Goal: Find specific page/section: Find specific page/section

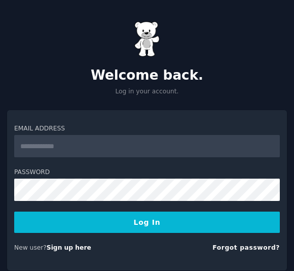
click at [51, 147] on input "Email Address" at bounding box center [146, 146] width 265 height 22
type input "**********"
click at [137, 221] on button "Log In" at bounding box center [146, 221] width 265 height 21
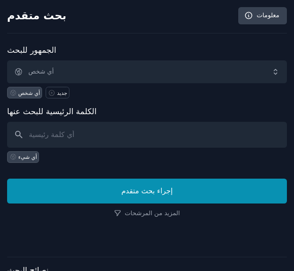
click at [271, 74] on span "أي شخص" at bounding box center [147, 71] width 280 height 23
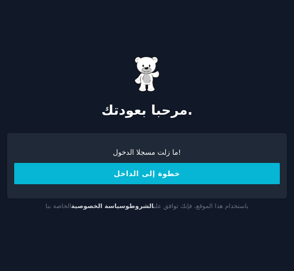
click at [133, 149] on div "ما زلت مسجلا الدخول!" at bounding box center [146, 152] width 265 height 11
click at [140, 149] on div "ما زلت مسجلا الدخول!" at bounding box center [146, 152] width 265 height 11
click at [166, 174] on button "خطوة إلى الداخل" at bounding box center [146, 173] width 265 height 21
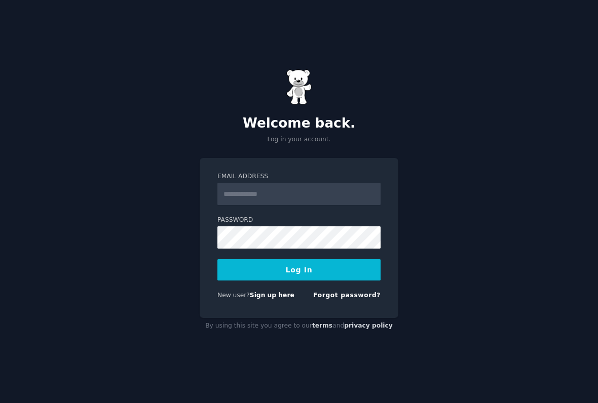
click at [161, 283] on div "Welcome back. Log in your account. Email Address Password Log In New user? Sign…" at bounding box center [299, 201] width 598 height 403
click at [241, 195] on input "Email Address" at bounding box center [298, 194] width 163 height 22
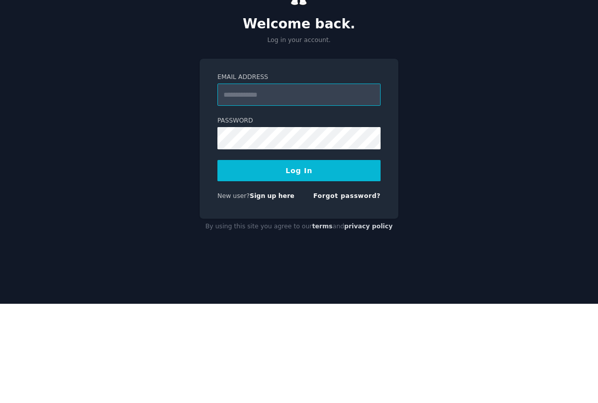
type input "**********"
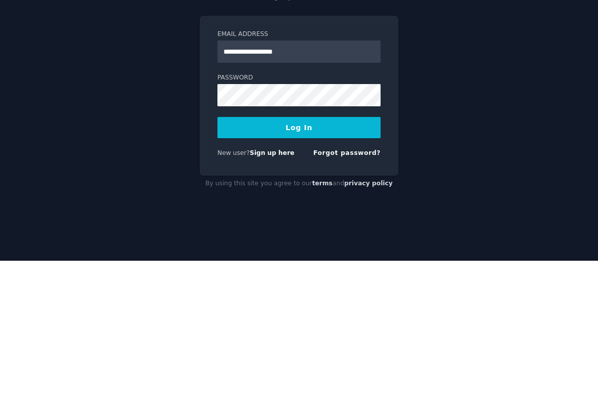
click at [319, 259] on button "Log In" at bounding box center [298, 269] width 163 height 21
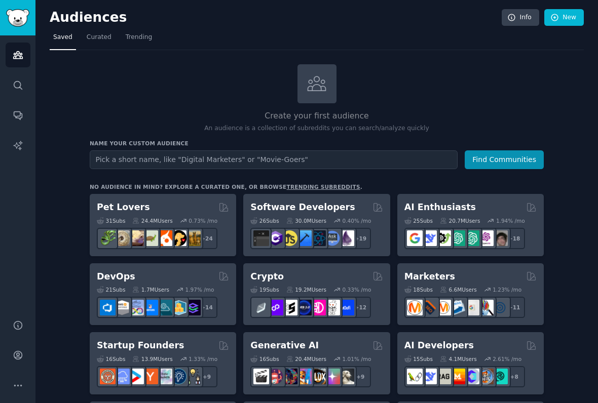
click at [117, 214] on div "31 Sub s 24.4M Users 0.73 % /mo + 24" at bounding box center [163, 231] width 132 height 35
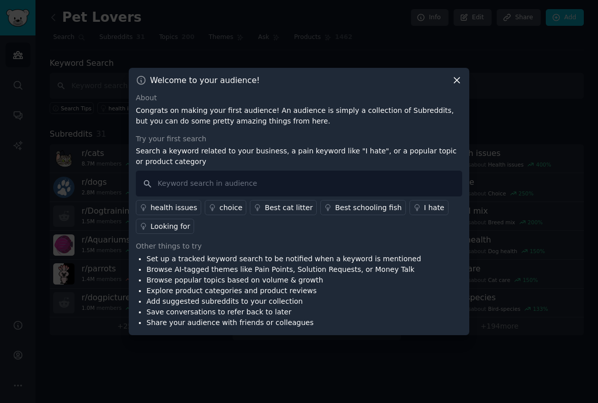
click at [40, 200] on div at bounding box center [299, 201] width 598 height 403
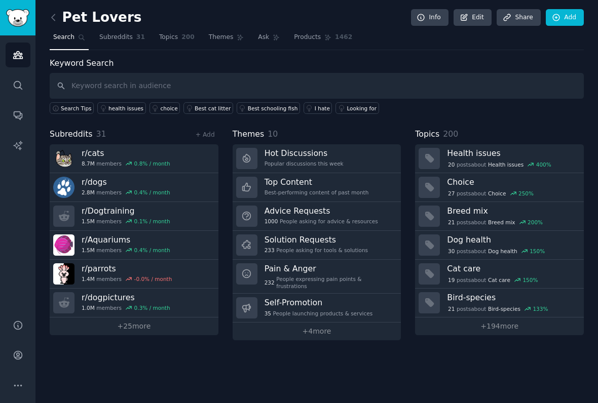
click at [18, 178] on div "Audiences Search Conversations AI Reports" at bounding box center [17, 171] width 35 height 272
click at [25, 80] on link "Search" at bounding box center [18, 85] width 25 height 25
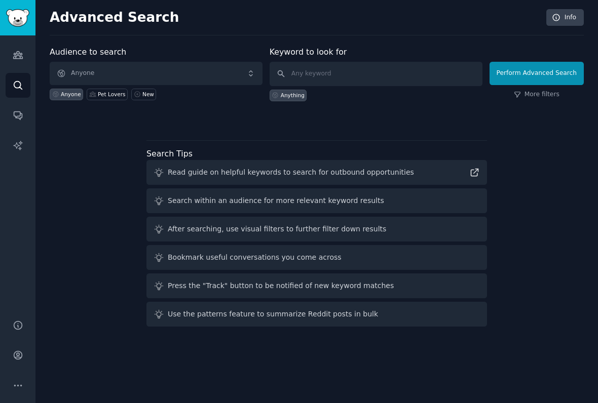
click at [568, 17] on link "Info" at bounding box center [564, 17] width 37 height 17
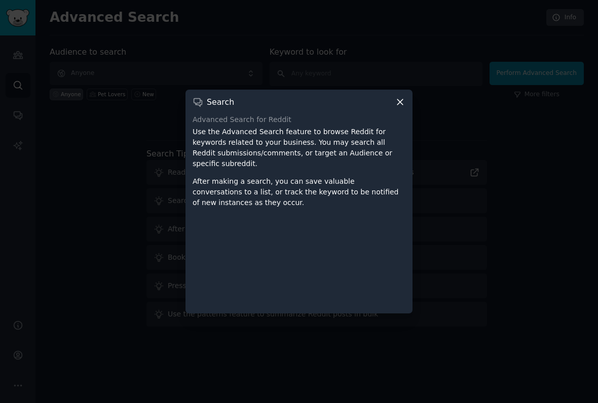
click at [398, 101] on icon at bounding box center [400, 102] width 11 height 11
